Goal: Task Accomplishment & Management: Manage account settings

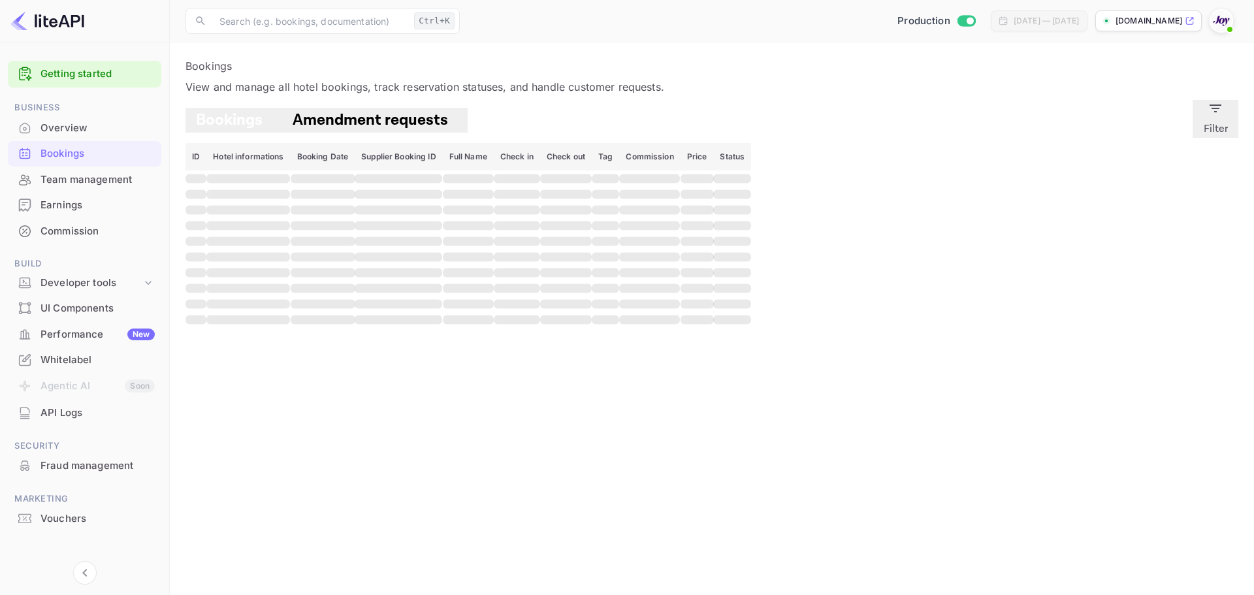
click at [1211, 138] on button "Filter" at bounding box center [1215, 119] width 46 height 38
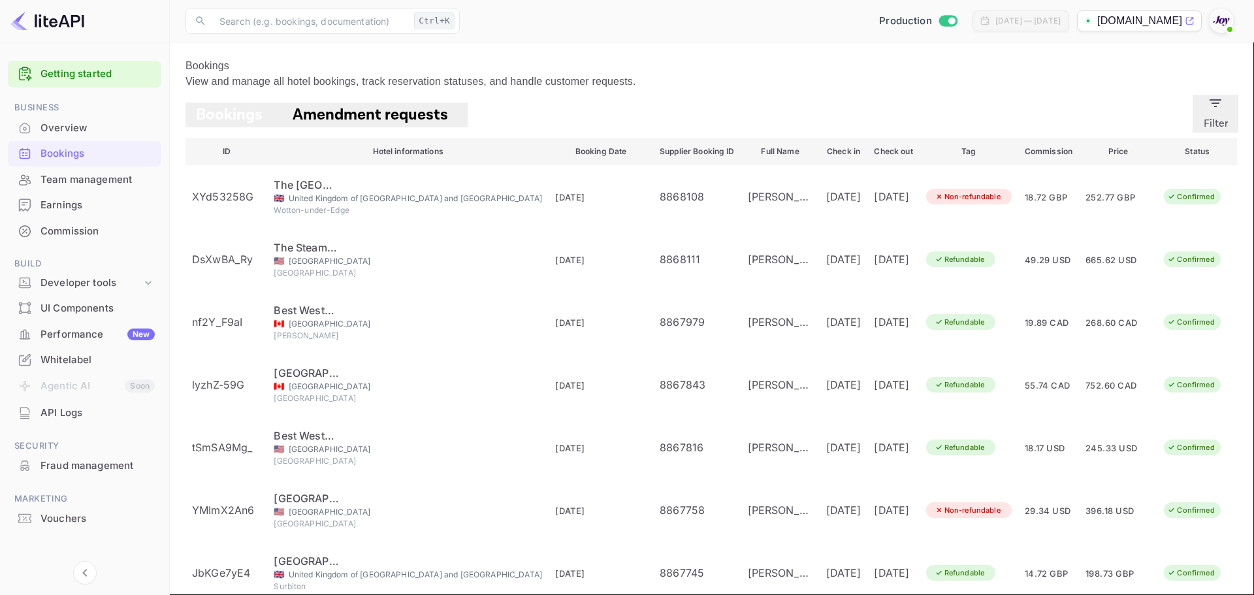
paste input "8797519"
type input "8797519"
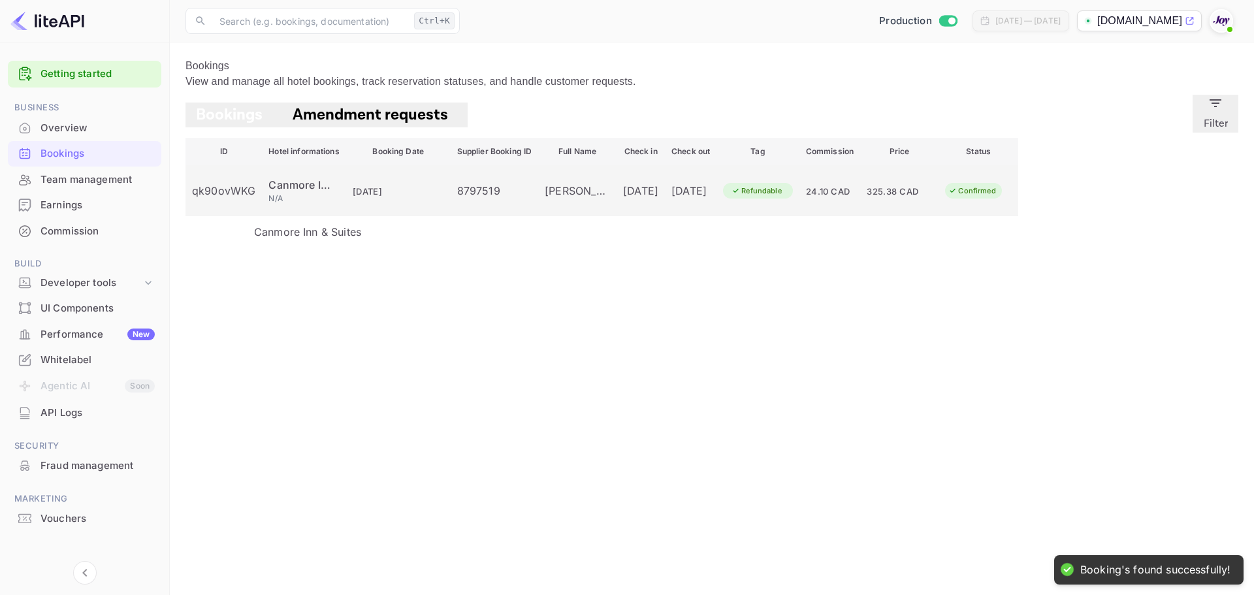
click at [298, 193] on div "Canmore Inn & Suites" at bounding box center [300, 185] width 65 height 16
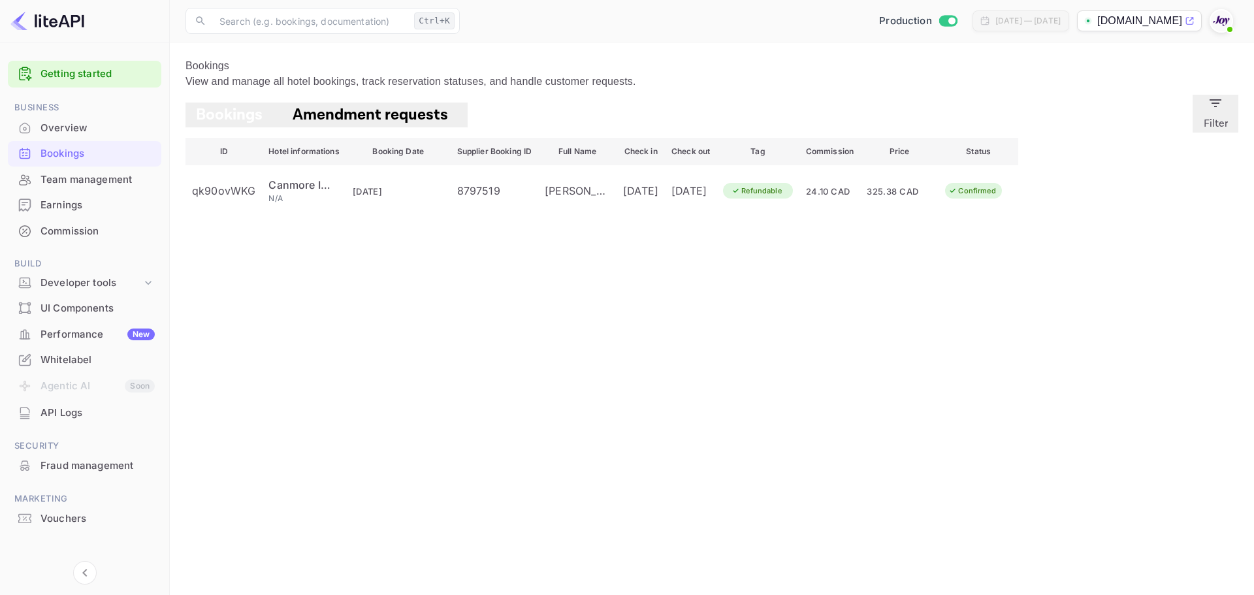
scroll to position [304, 0]
click at [285, 255] on div at bounding box center [627, 297] width 1254 height 595
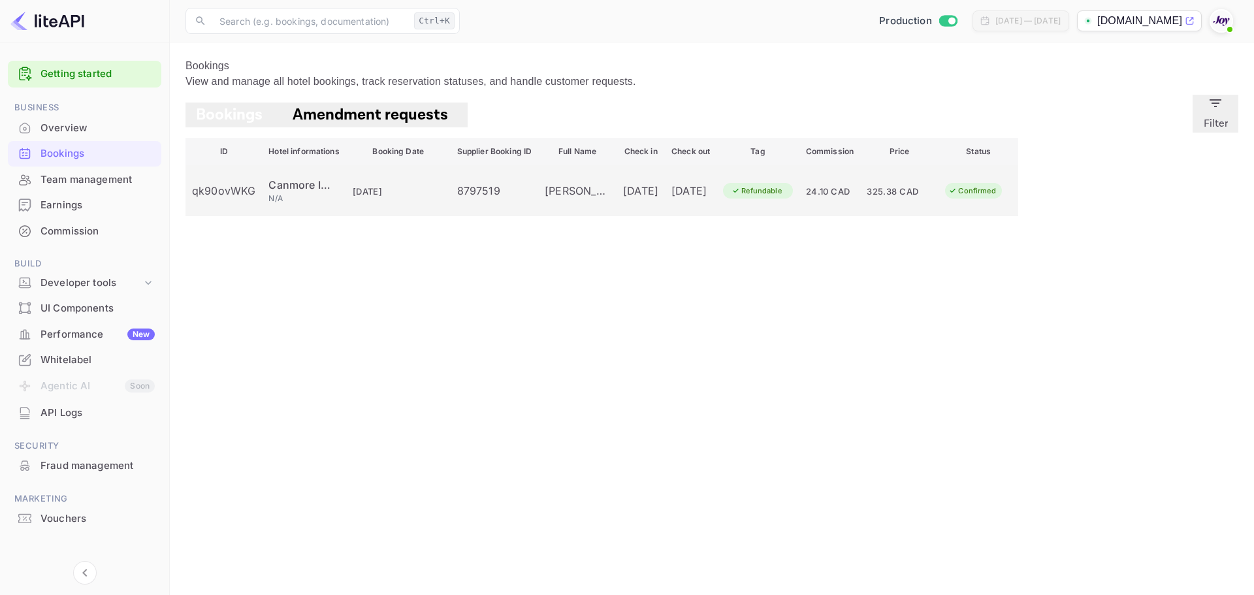
click at [225, 199] on div "qk90ovWKG" at bounding box center [223, 191] width 63 height 16
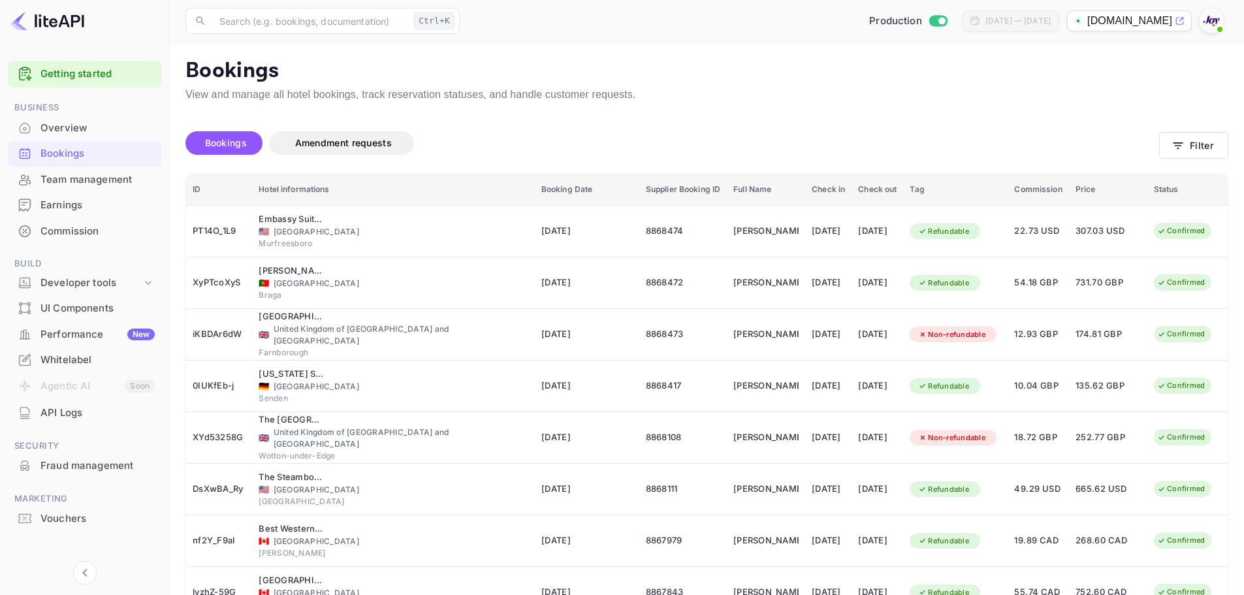
click at [121, 151] on div "Bookings" at bounding box center [97, 153] width 114 height 15
click at [1206, 163] on div "Bookings Amendment requests Filter" at bounding box center [706, 145] width 1043 height 55
click at [1195, 151] on button "Filter" at bounding box center [1193, 145] width 69 height 27
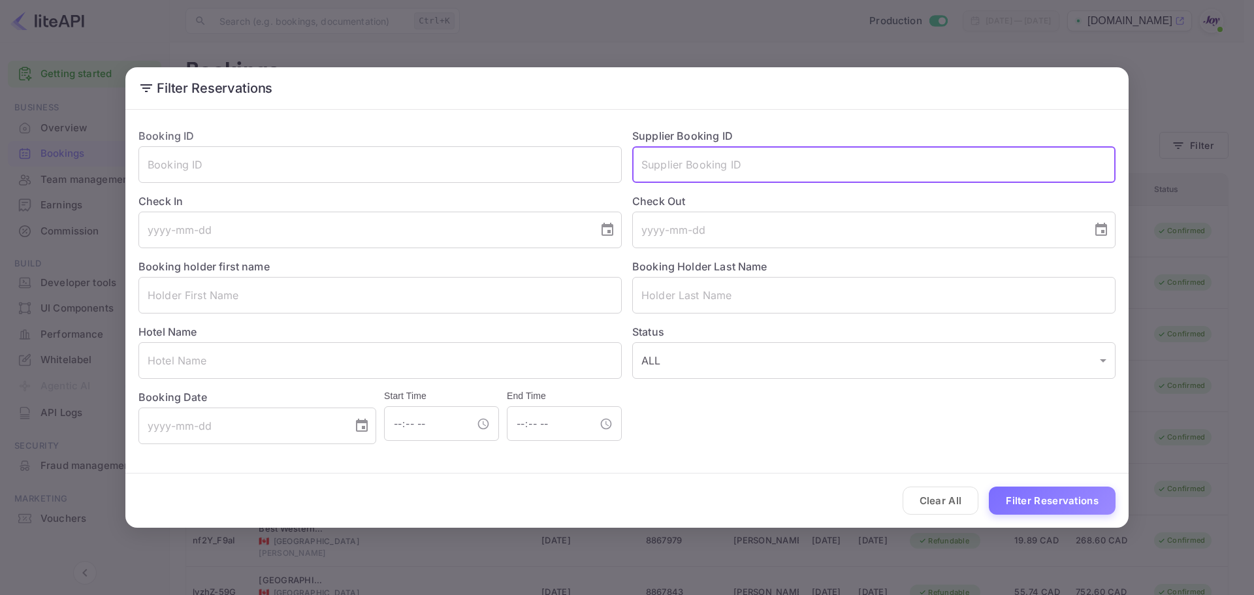
click at [678, 167] on input "text" at bounding box center [873, 164] width 483 height 37
paste input "8797519"
type input "8797519"
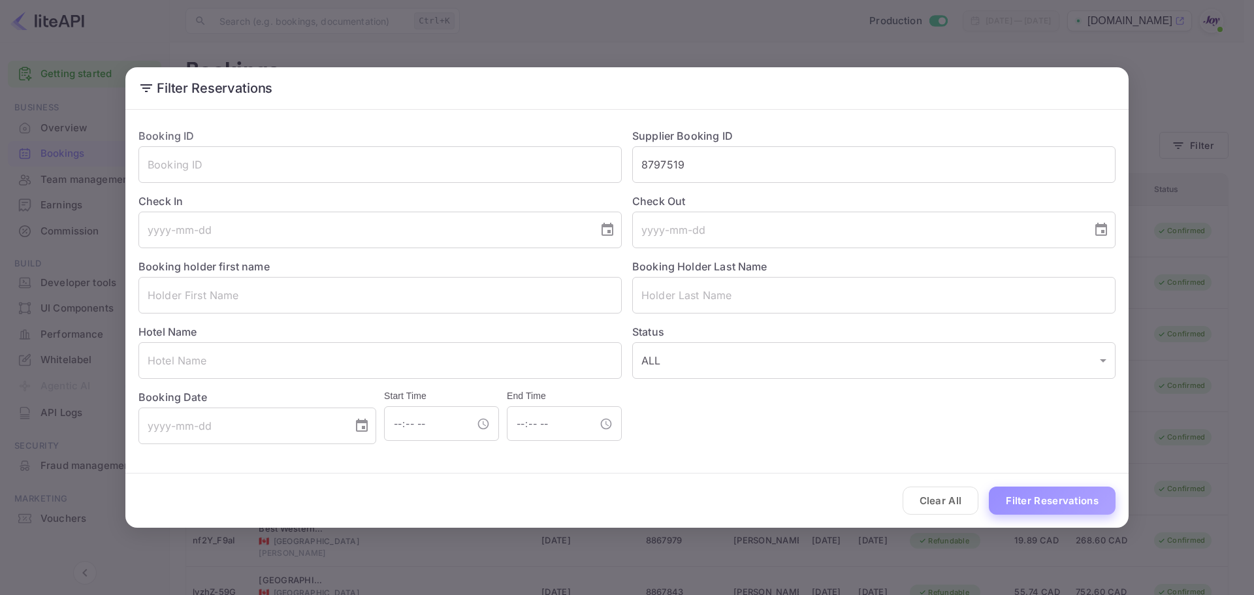
click at [1034, 492] on button "Filter Reservations" at bounding box center [1052, 500] width 127 height 28
